Goal: Task Accomplishment & Management: Use online tool/utility

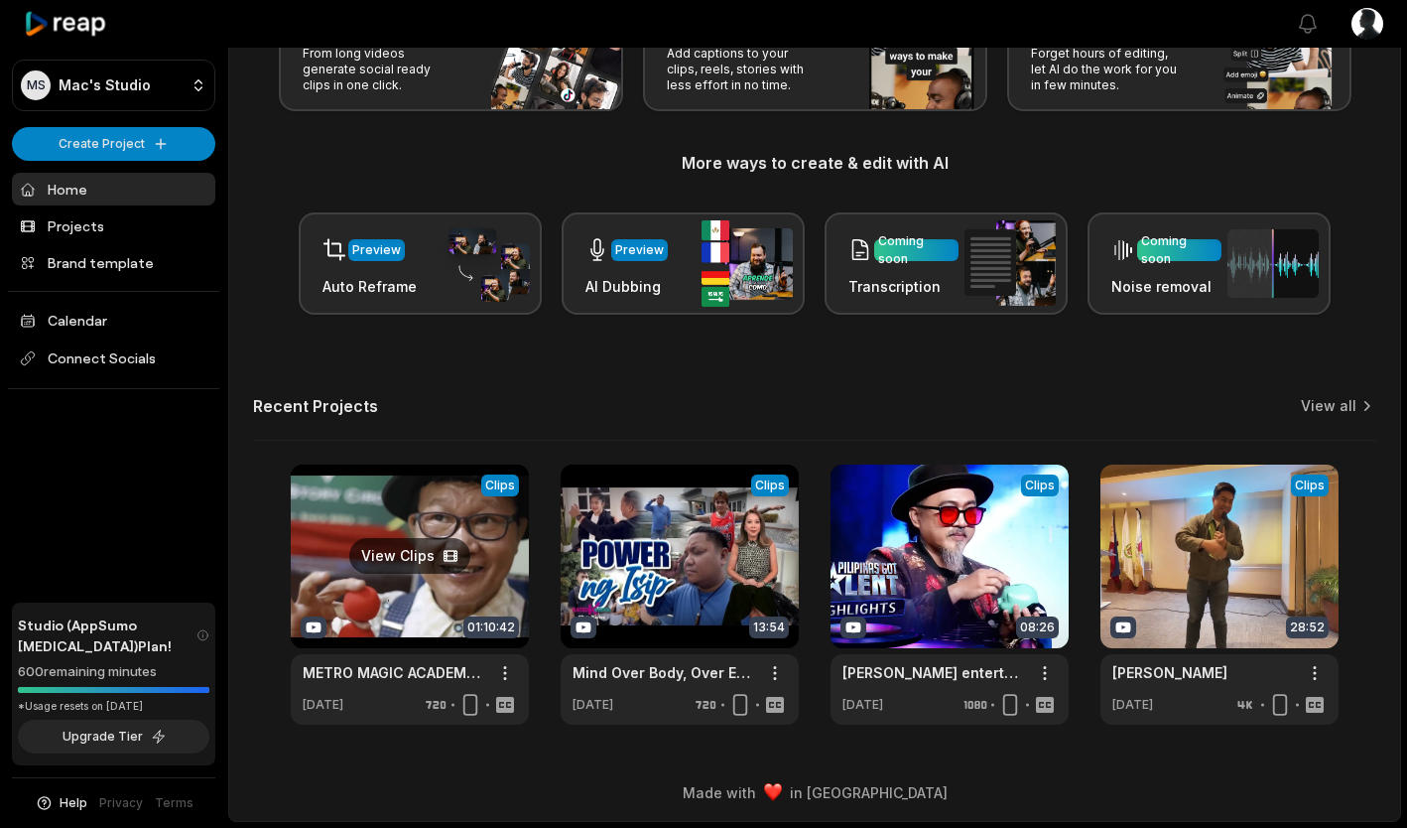
click at [422, 553] on link at bounding box center [410, 594] width 238 height 260
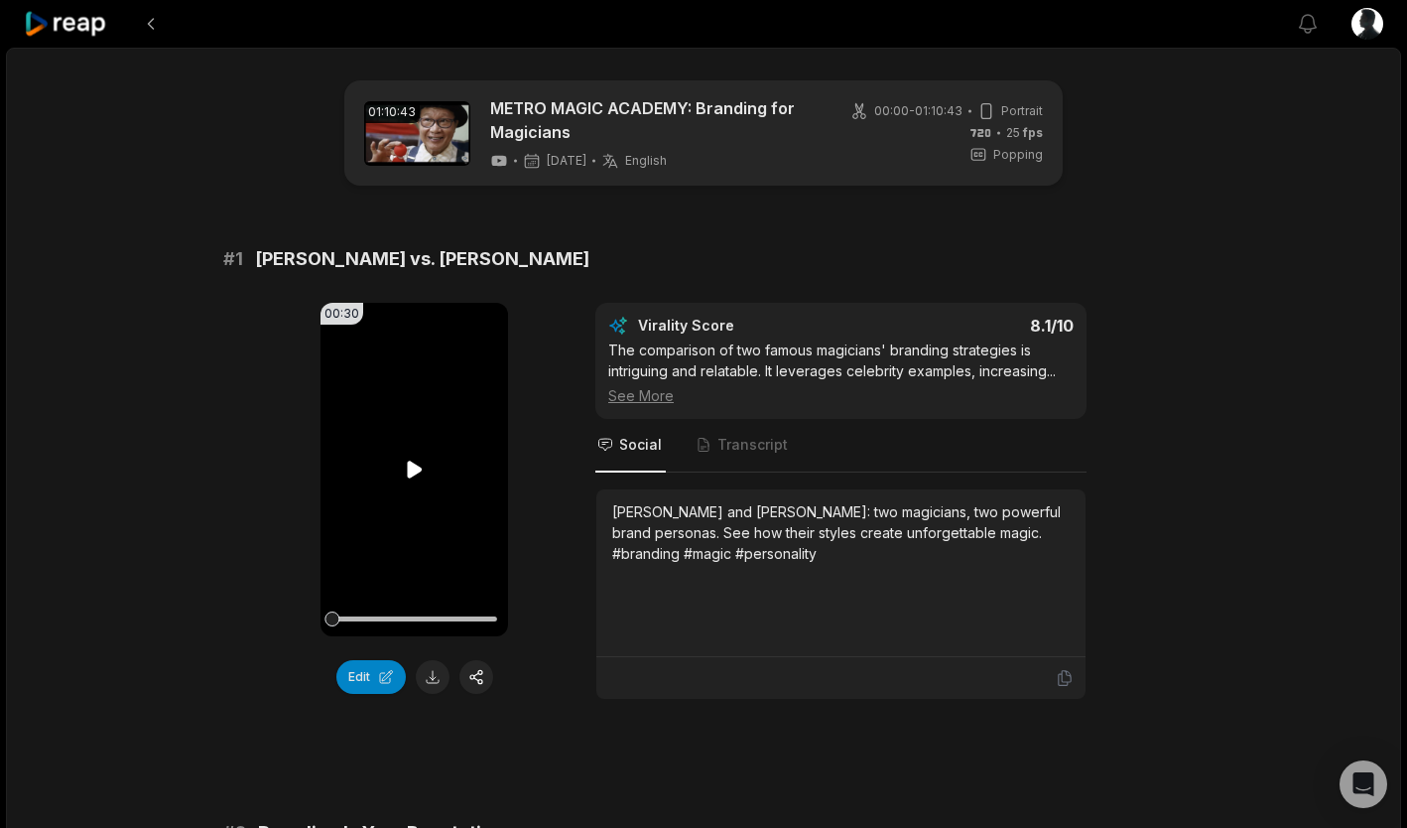
click at [411, 480] on icon at bounding box center [415, 470] width 24 height 24
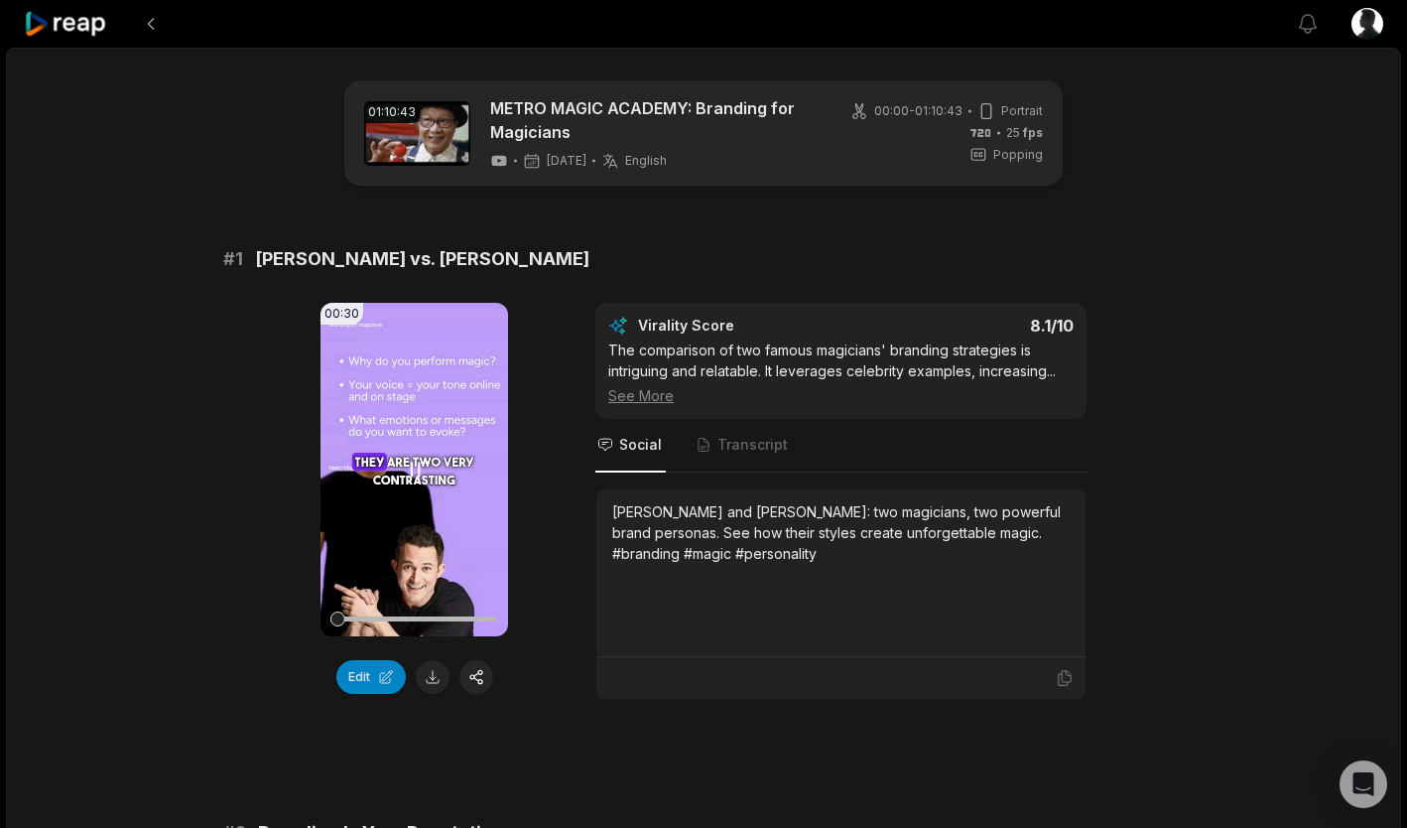
click at [422, 472] on icon at bounding box center [415, 470] width 24 height 24
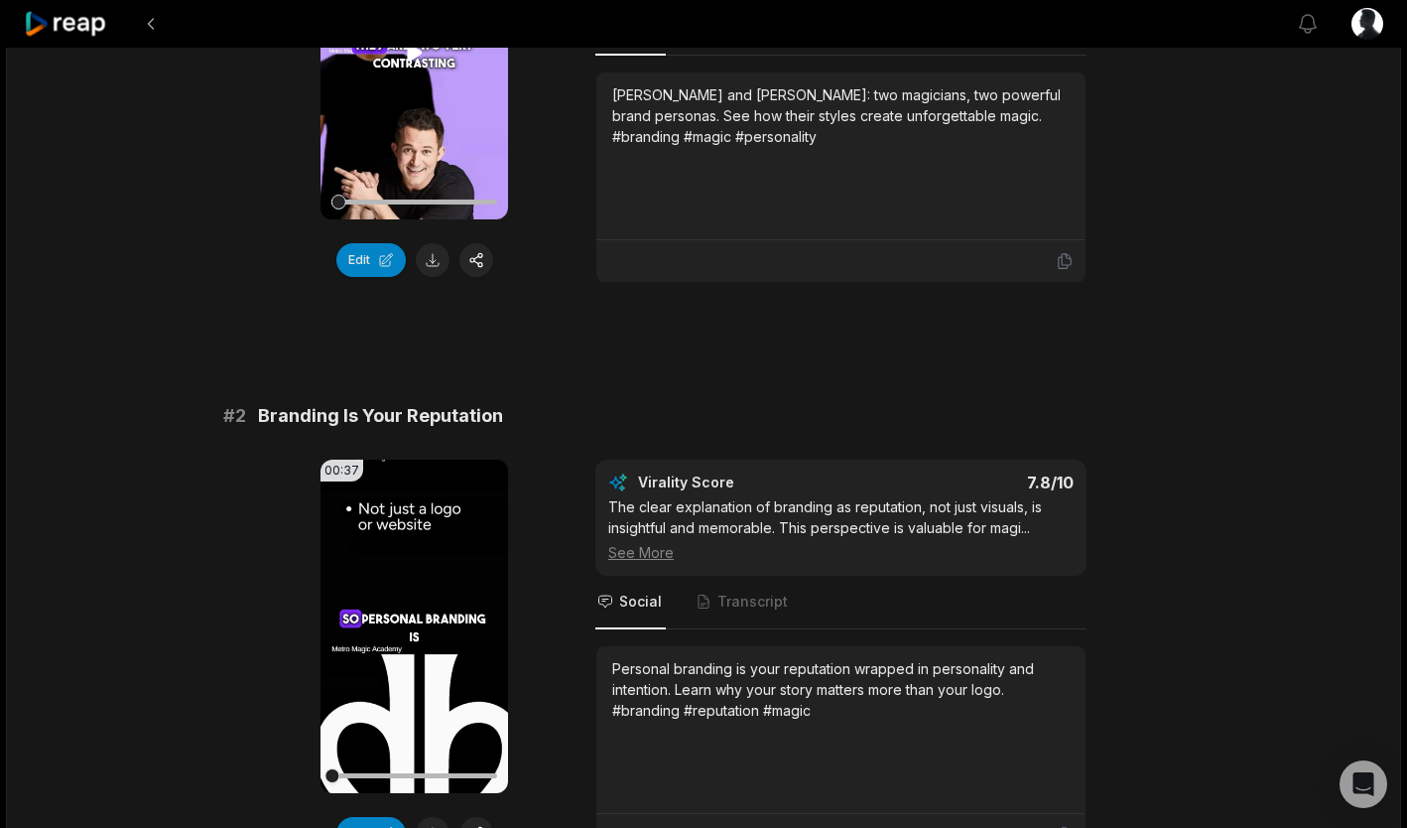
scroll to position [458, 0]
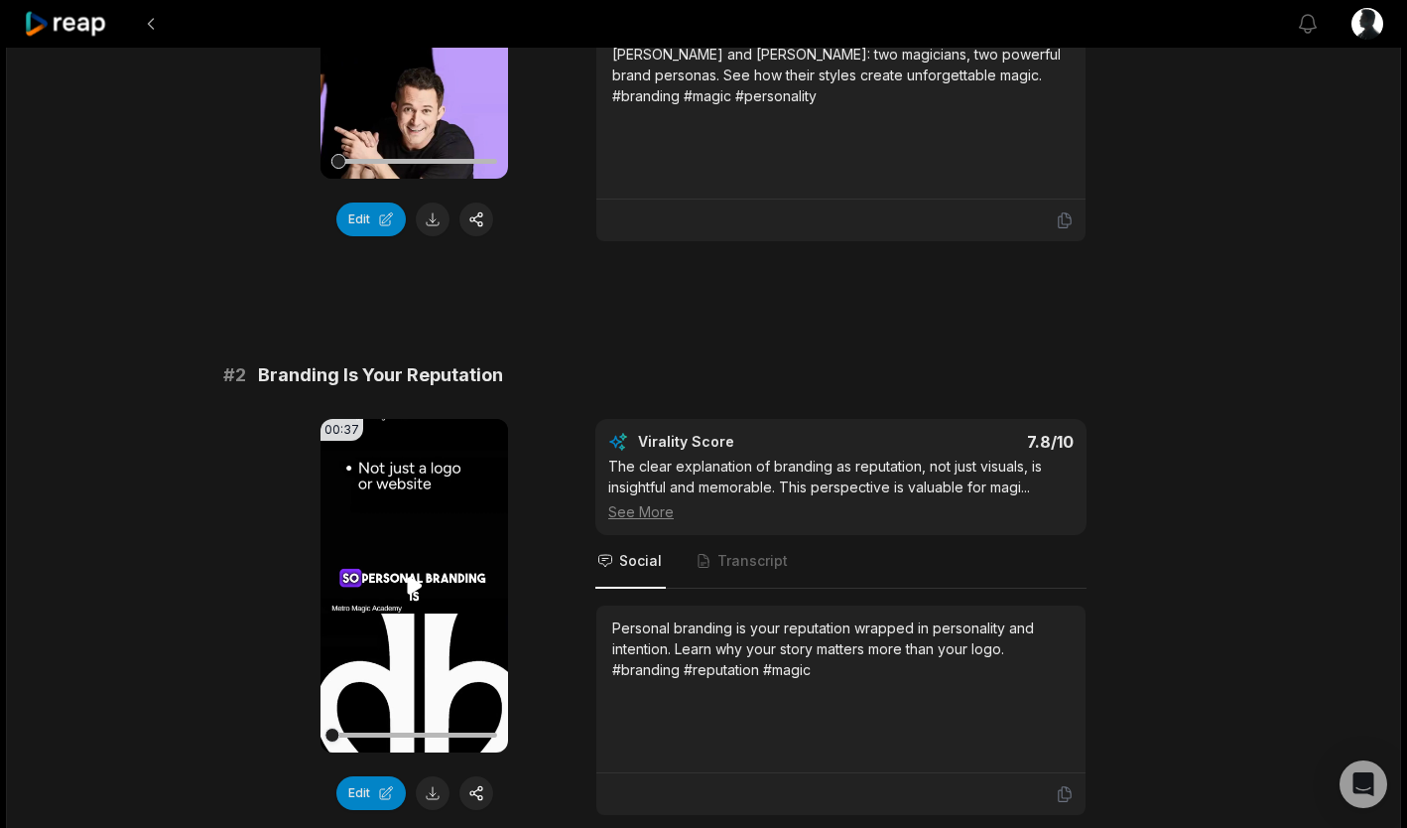
click at [411, 604] on video "Your browser does not support mp4 format." at bounding box center [415, 585] width 188 height 333
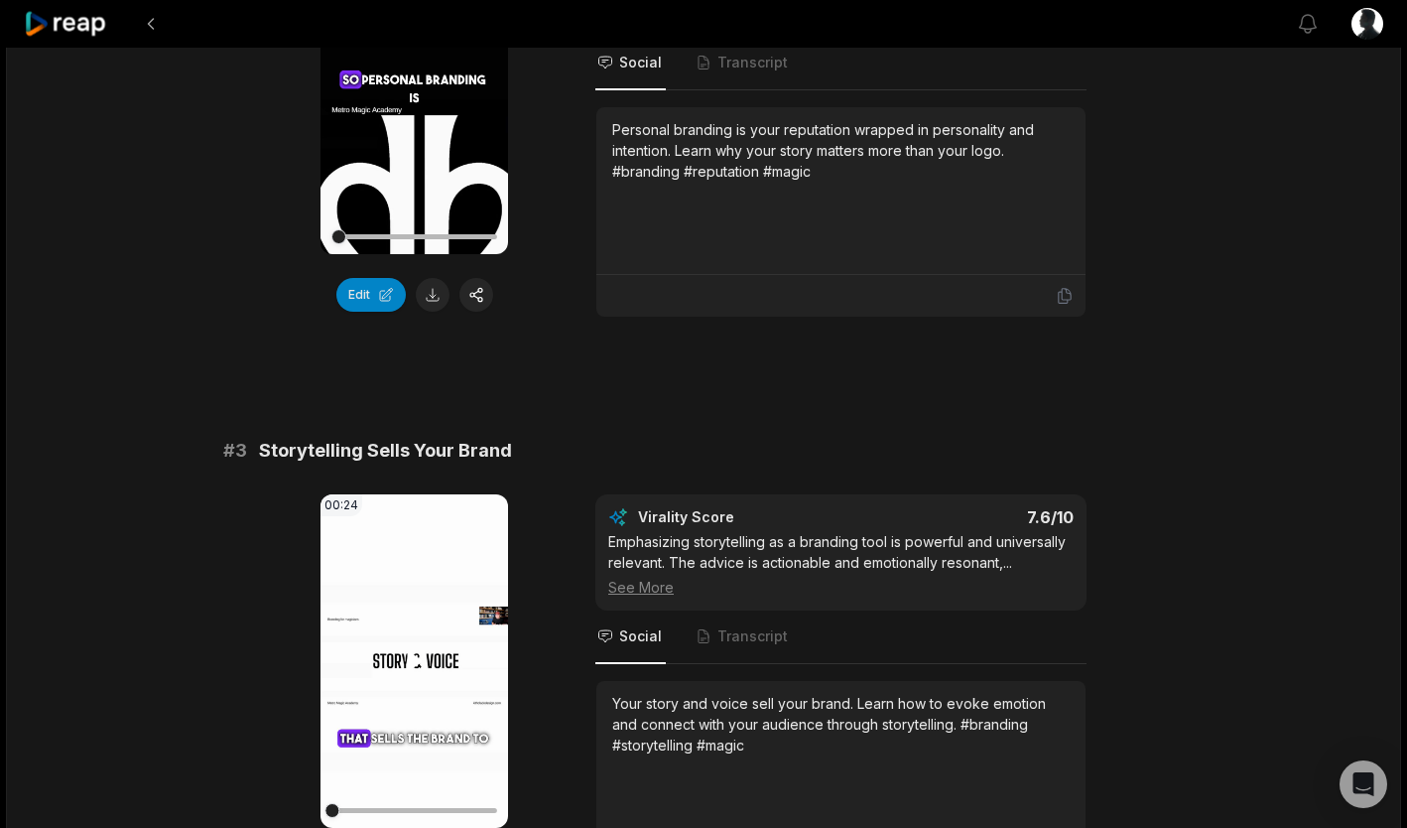
click at [404, 661] on icon at bounding box center [415, 661] width 24 height 24
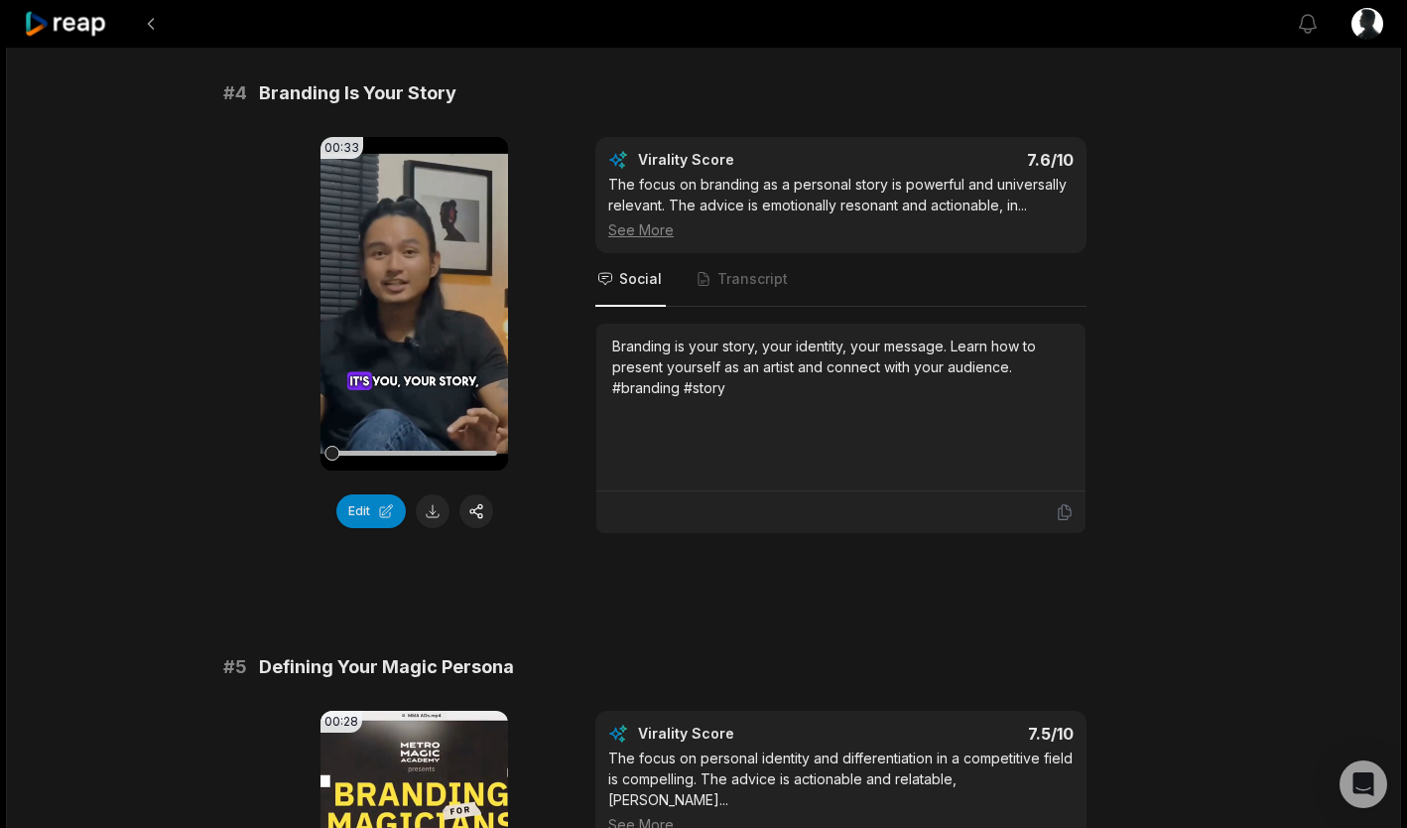
scroll to position [1939, 0]
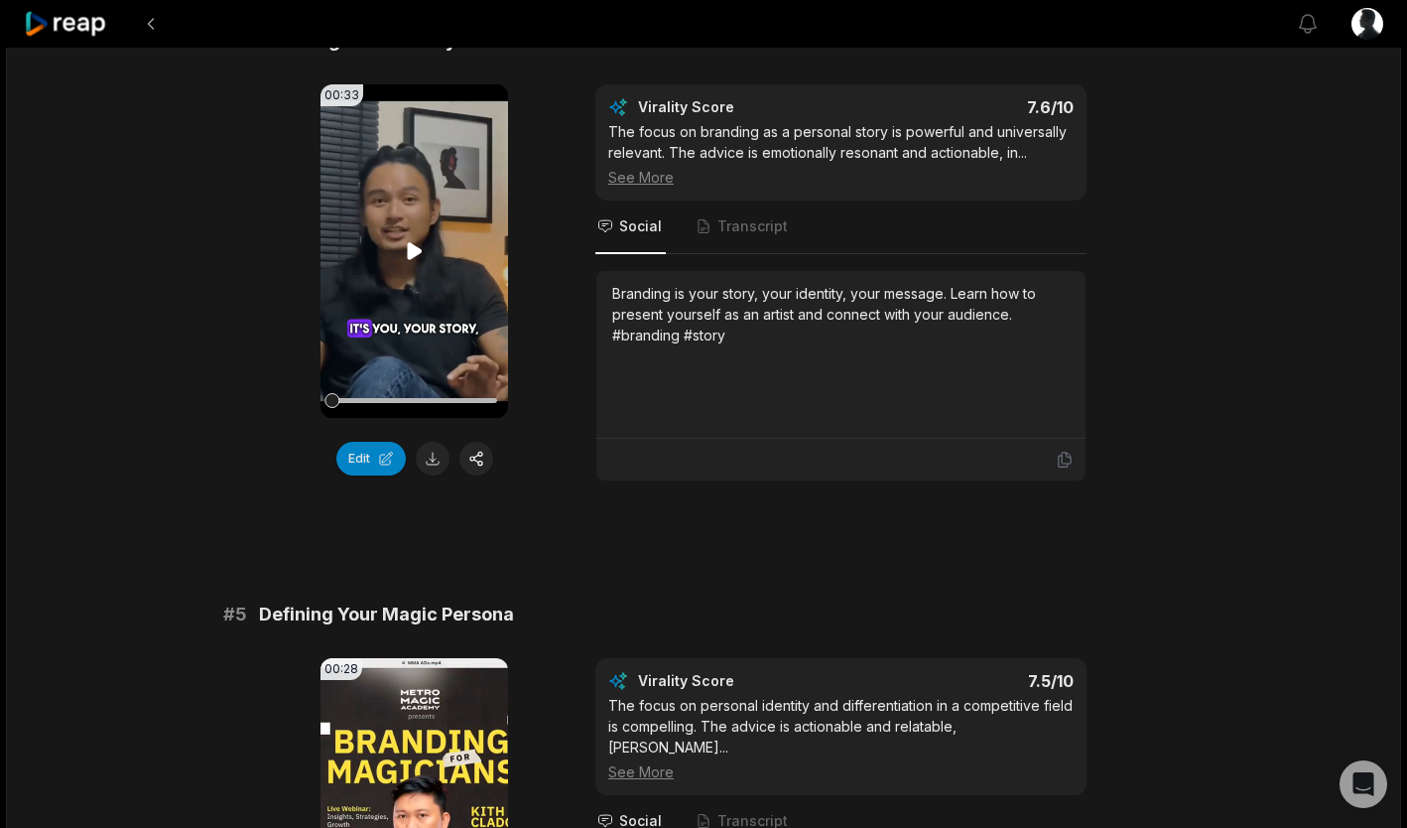
click at [422, 258] on icon at bounding box center [415, 251] width 24 height 24
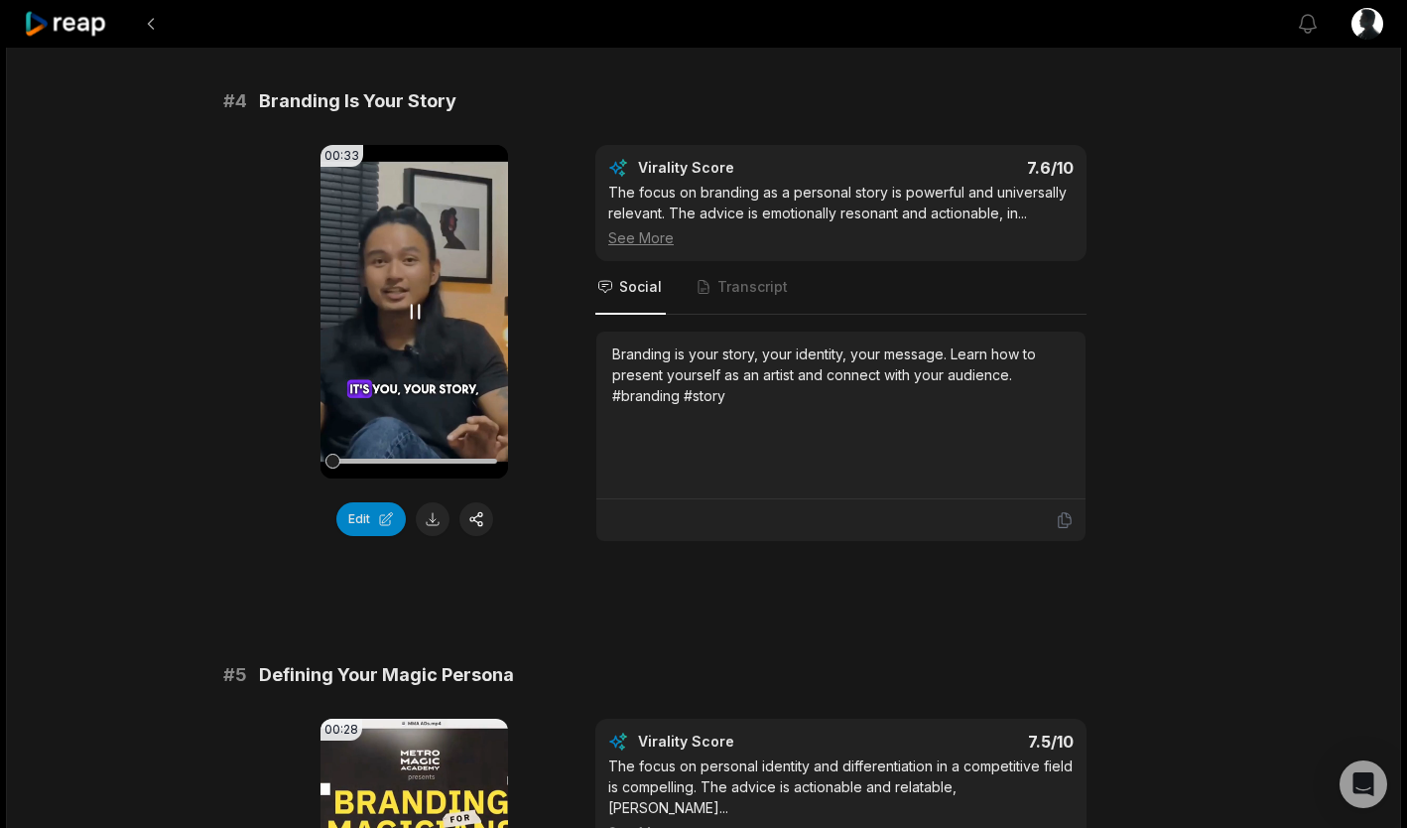
scroll to position [1852, 0]
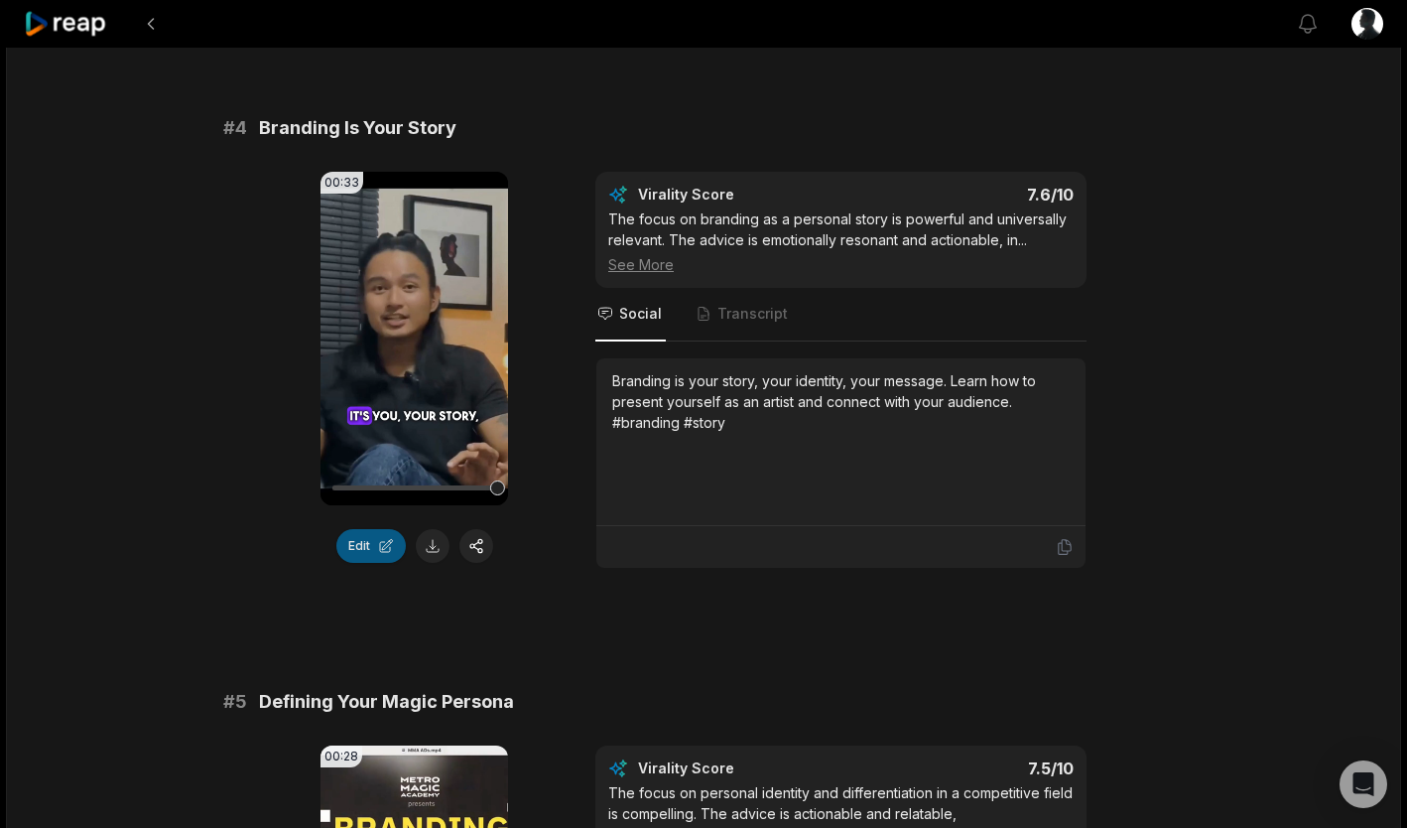
click at [371, 537] on button "Edit" at bounding box center [370, 546] width 69 height 34
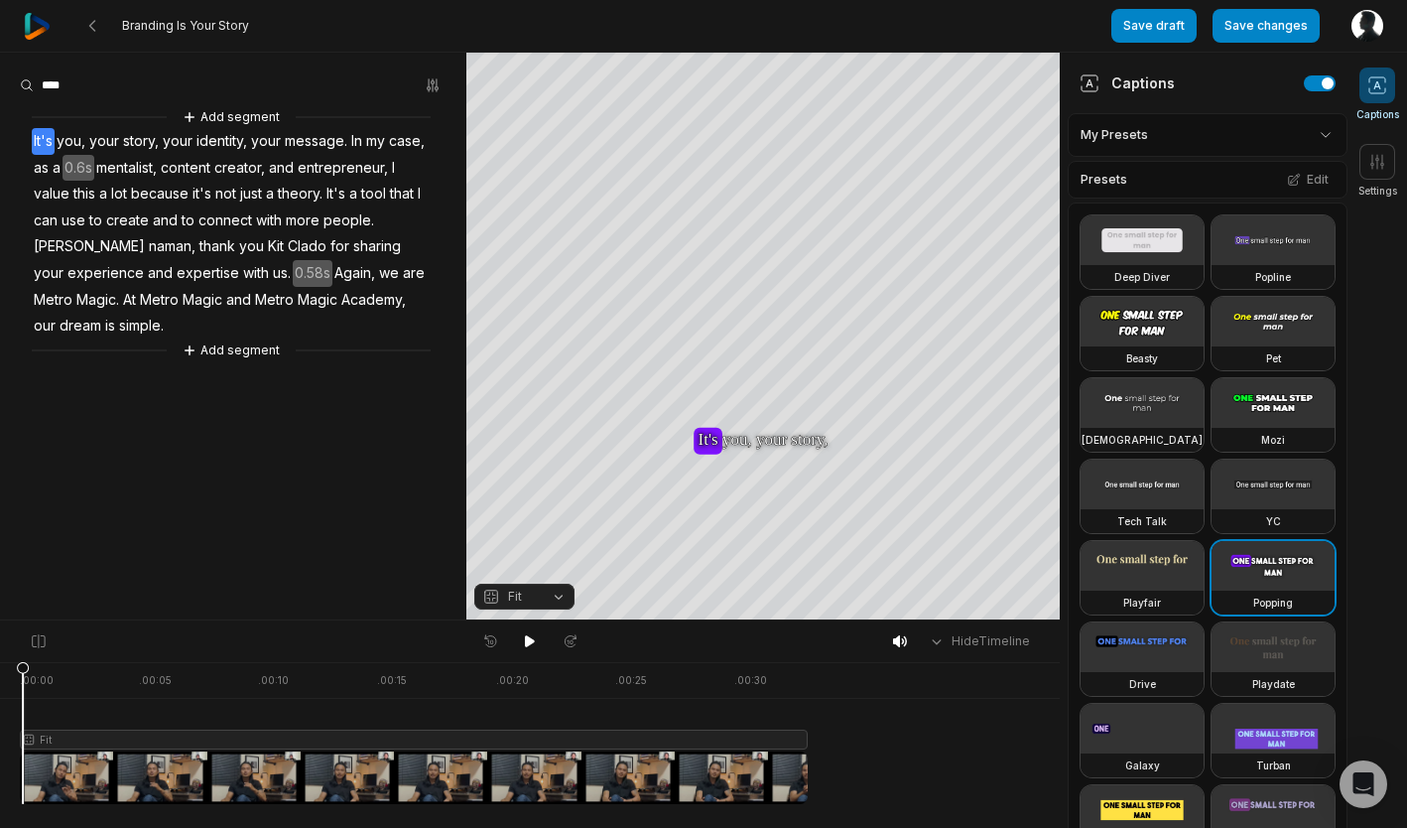
click at [23, 778] on icon at bounding box center [23, 737] width 12 height 151
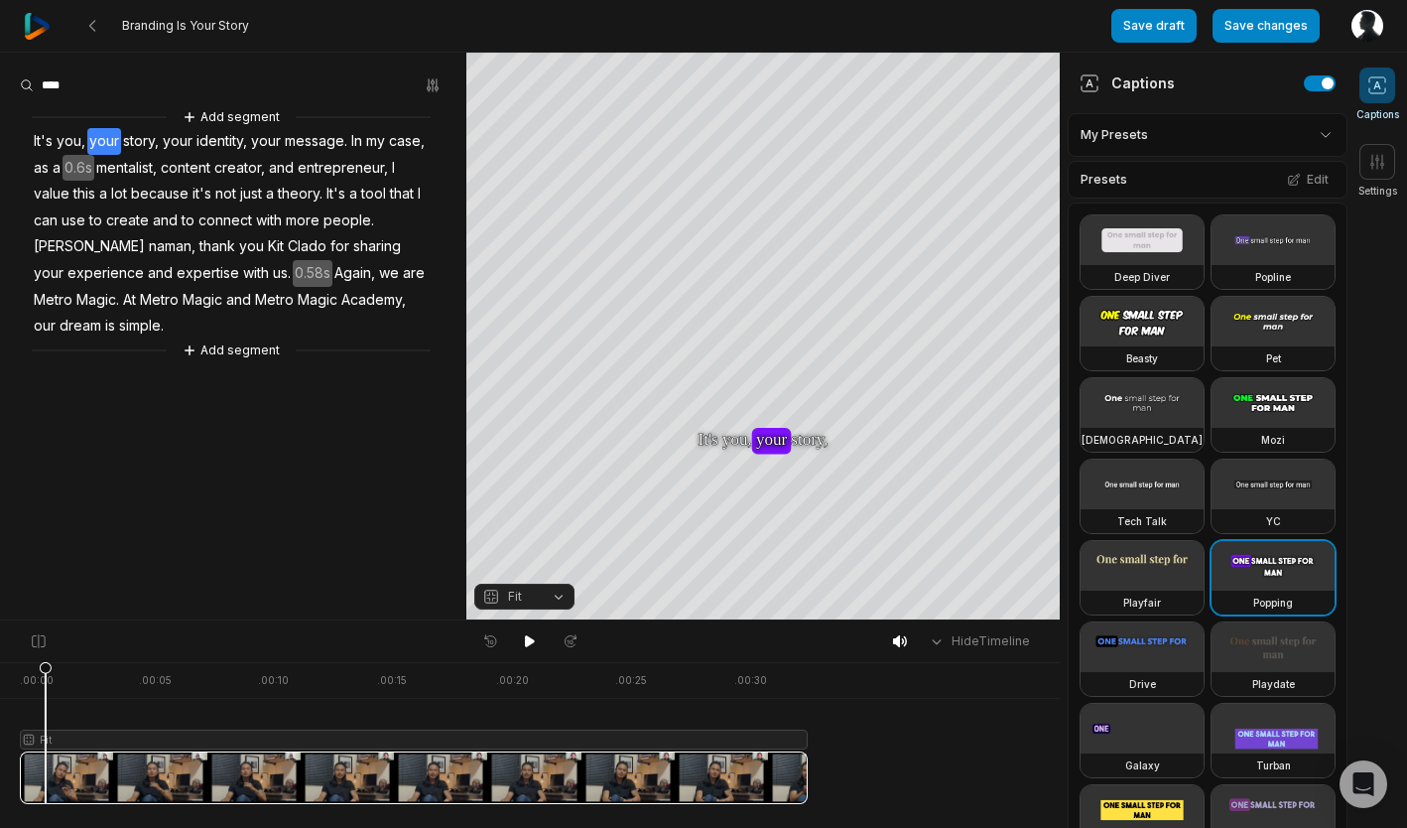
click at [46, 779] on div at bounding box center [414, 733] width 788 height 142
drag, startPoint x: 22, startPoint y: 780, endPoint x: -6, endPoint y: 784, distance: 28.1
click at [0, 784] on html "Branding Is Your Story Save draft Save changes Open user menu Captions Settings…" at bounding box center [703, 414] width 1407 height 828
click at [93, 30] on 335 at bounding box center [92, 26] width 5 height 10
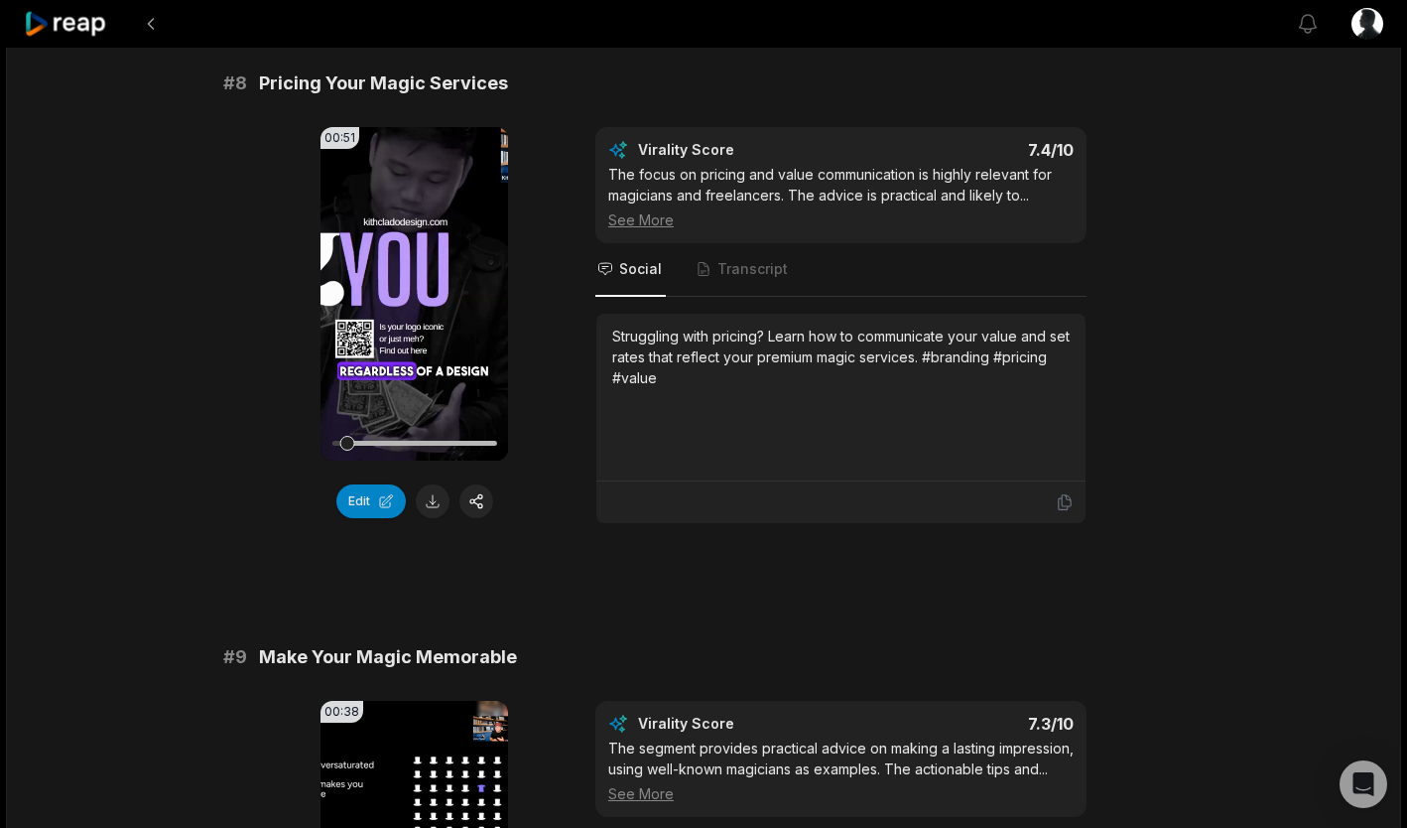
scroll to position [4244, 0]
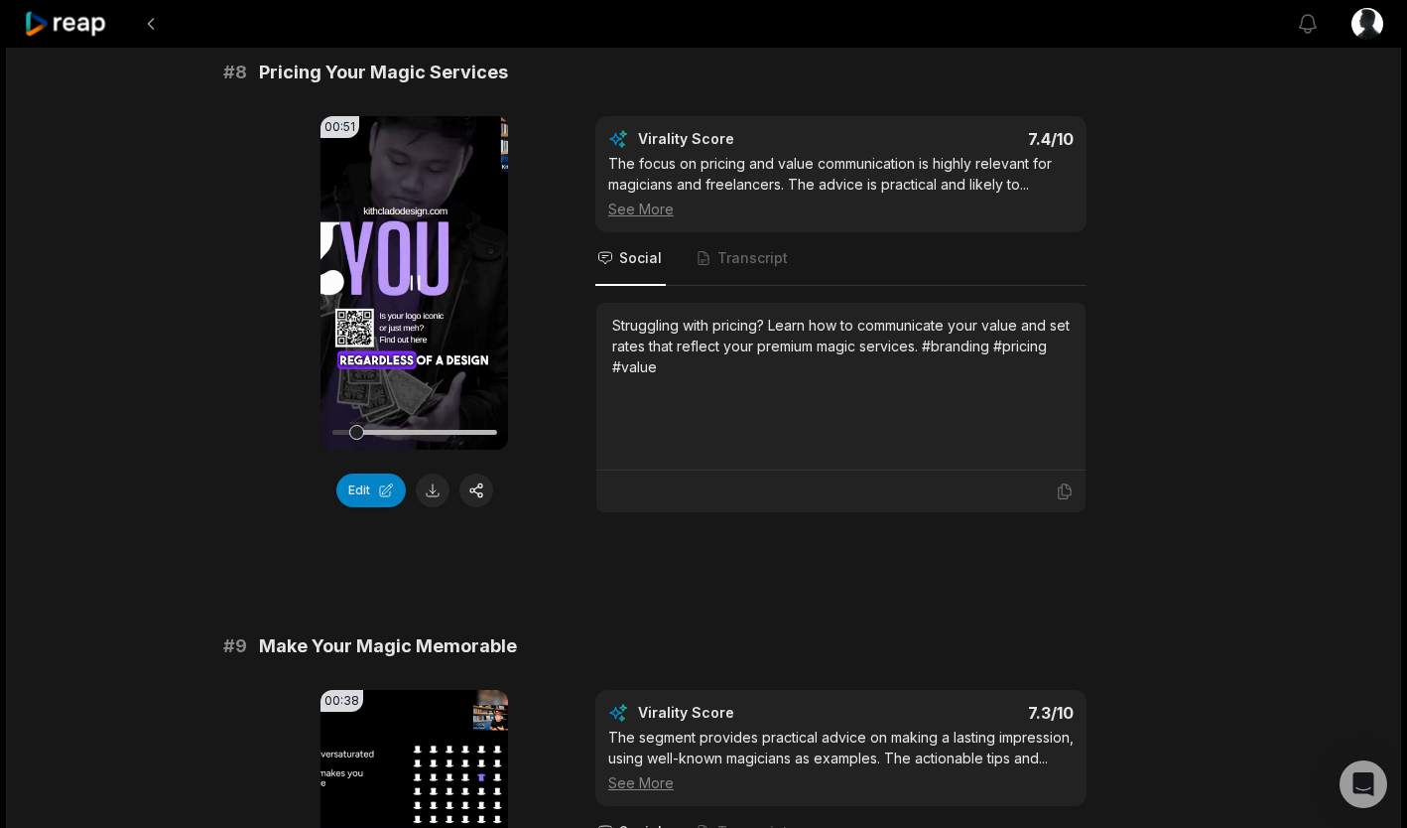
click at [419, 276] on icon at bounding box center [415, 282] width 8 height 13
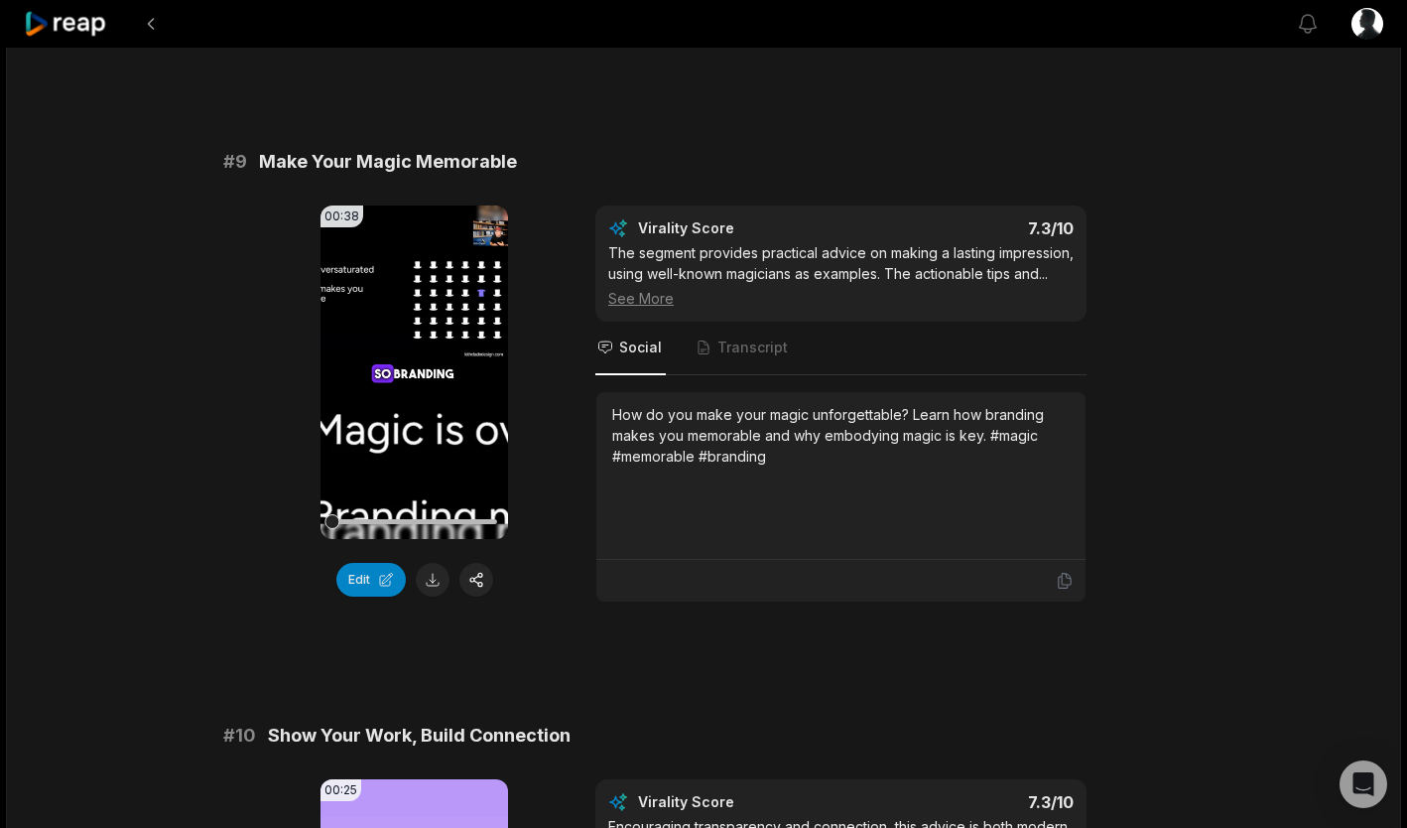
scroll to position [5232, 0]
